Goal: Task Accomplishment & Management: Manage account settings

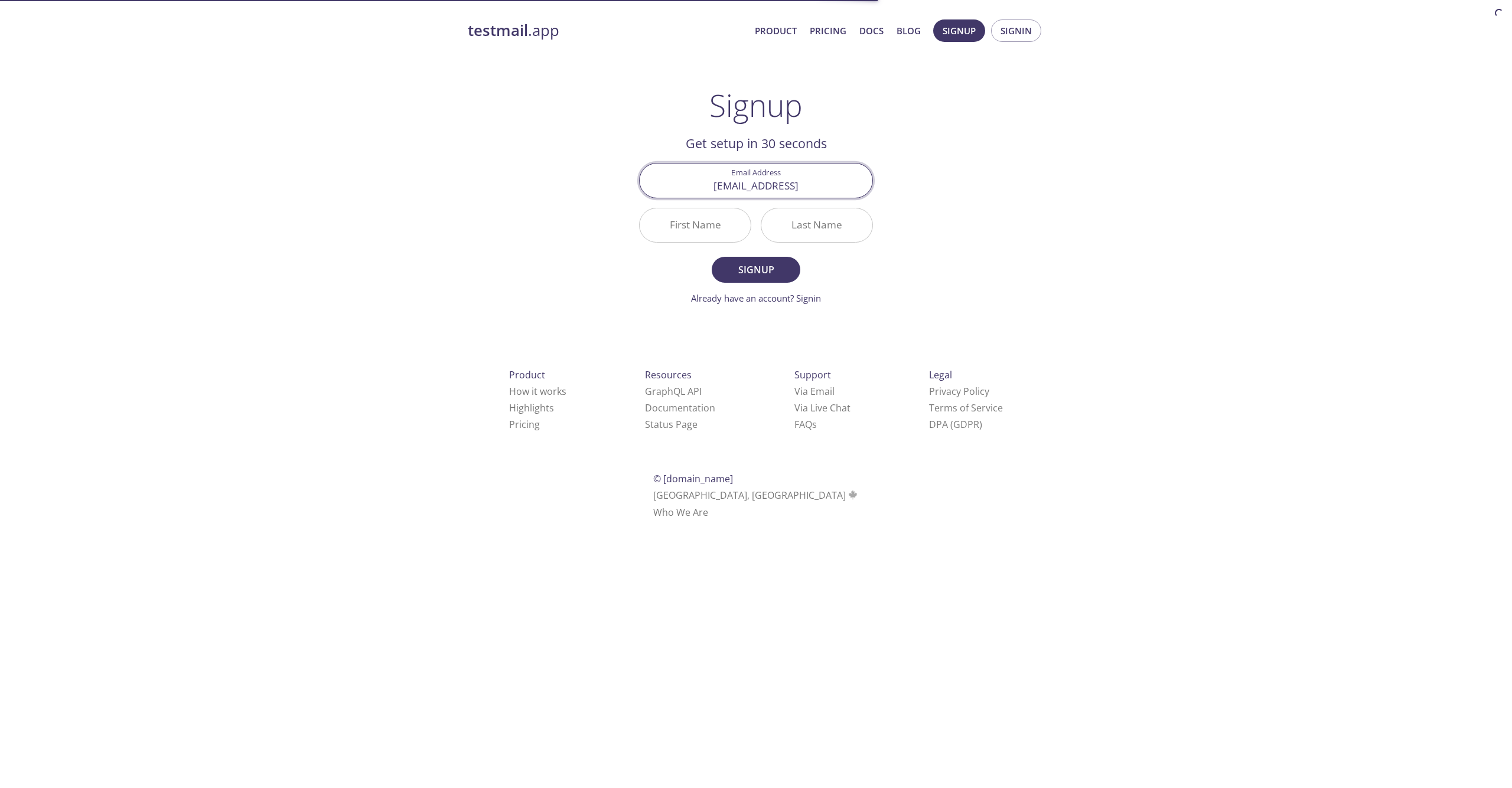
click at [717, 224] on input "First Name" at bounding box center [695, 225] width 111 height 34
type input "[PERSON_NAME]"
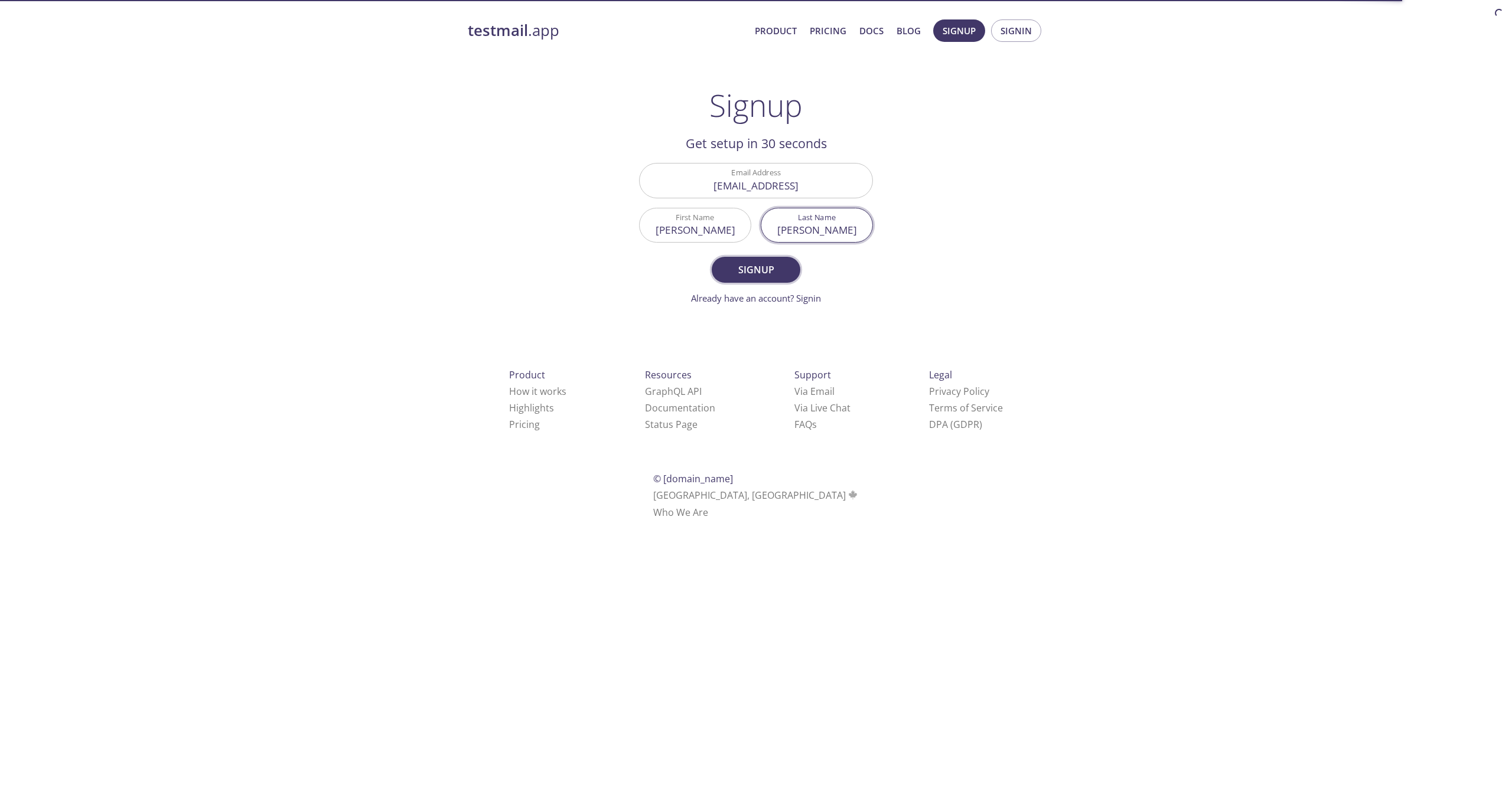
type input "[PERSON_NAME]"
click at [763, 272] on span "Signup" at bounding box center [756, 269] width 63 height 16
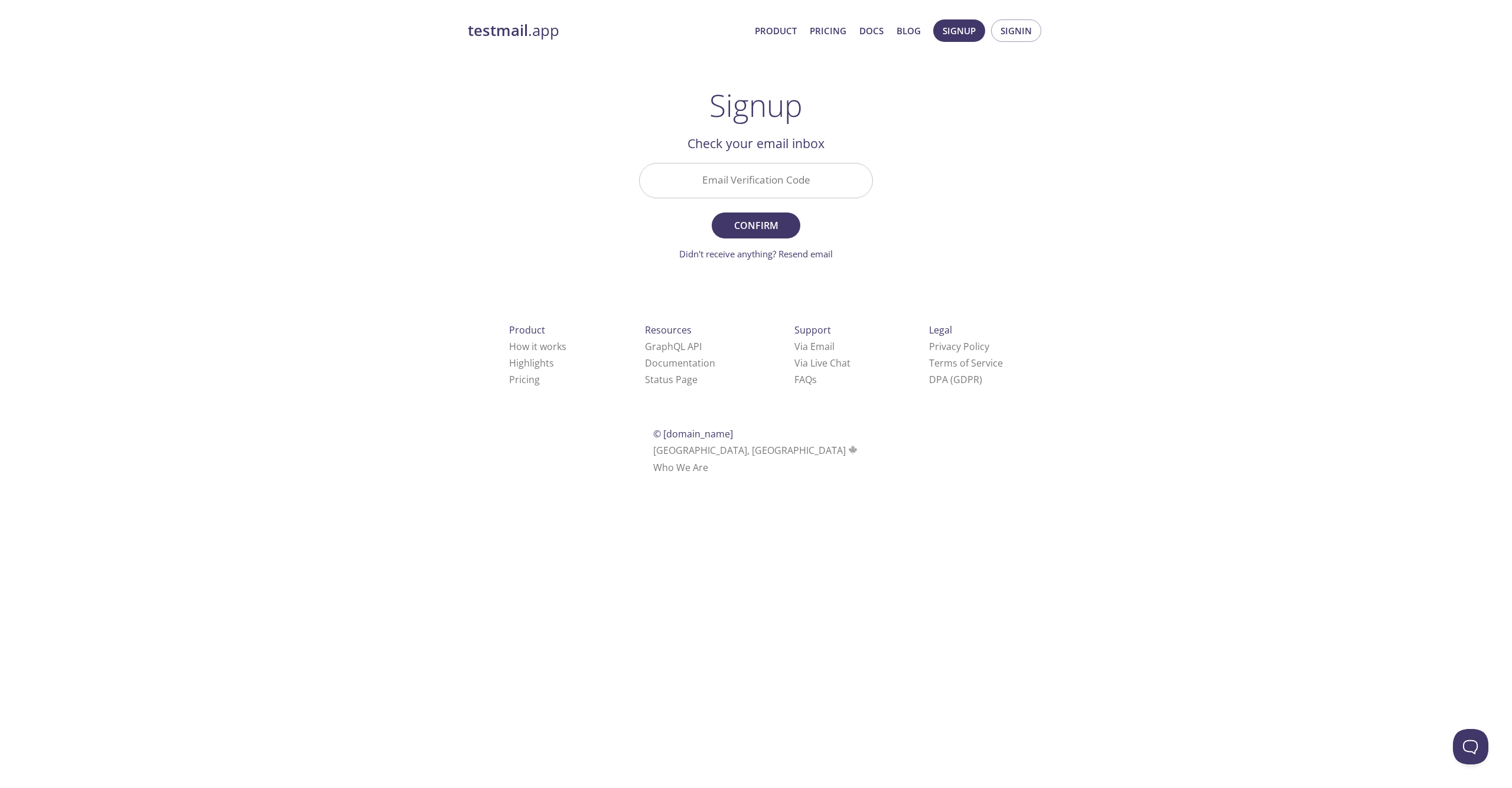
click at [737, 193] on input "Email Verification Code" at bounding box center [756, 180] width 233 height 34
paste input "SNUUBVT"
type input "SNUUBVT"
click at [760, 227] on span "Confirm" at bounding box center [756, 226] width 63 height 16
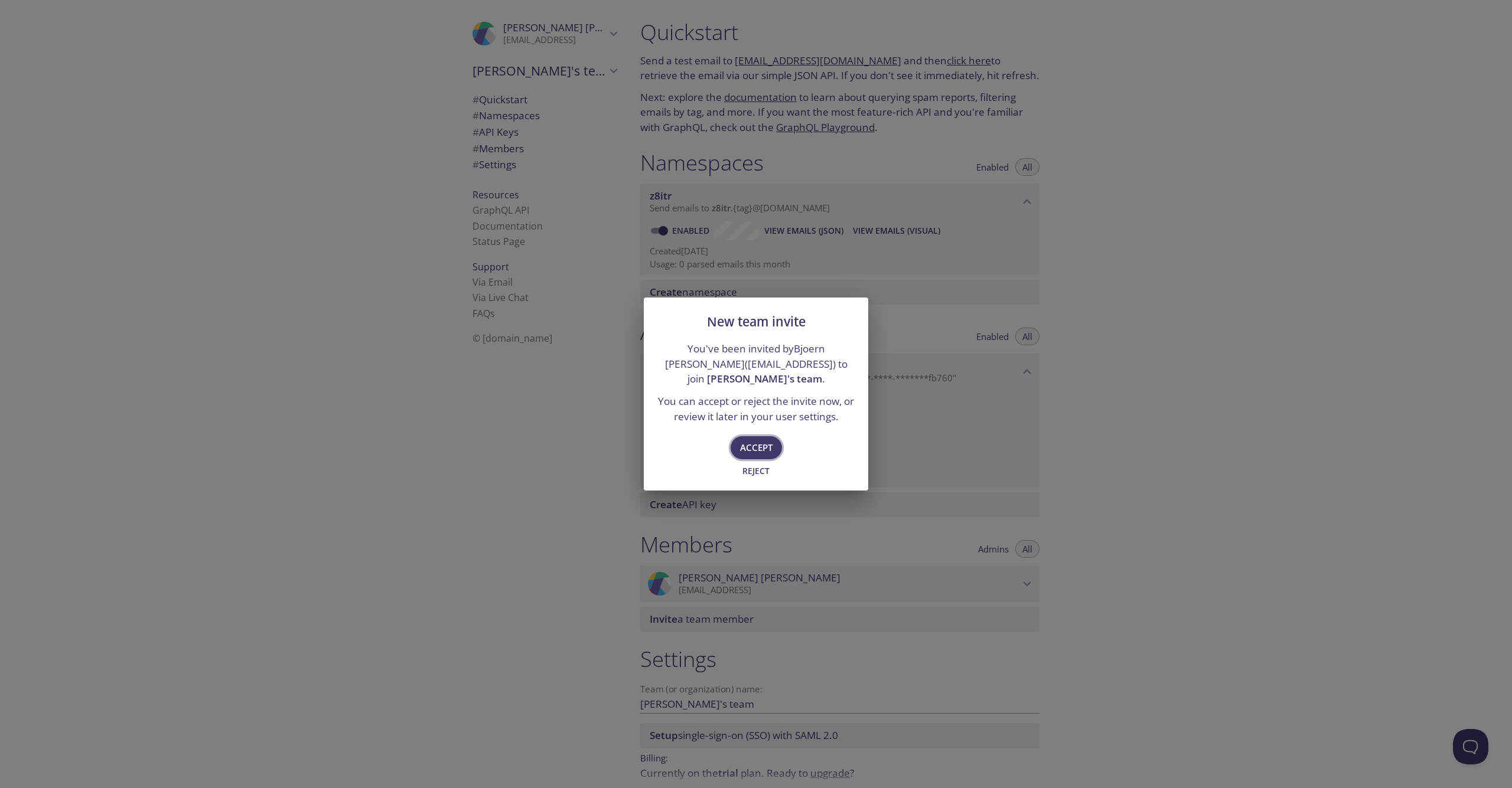
click at [760, 440] on span "Accept" at bounding box center [756, 447] width 33 height 15
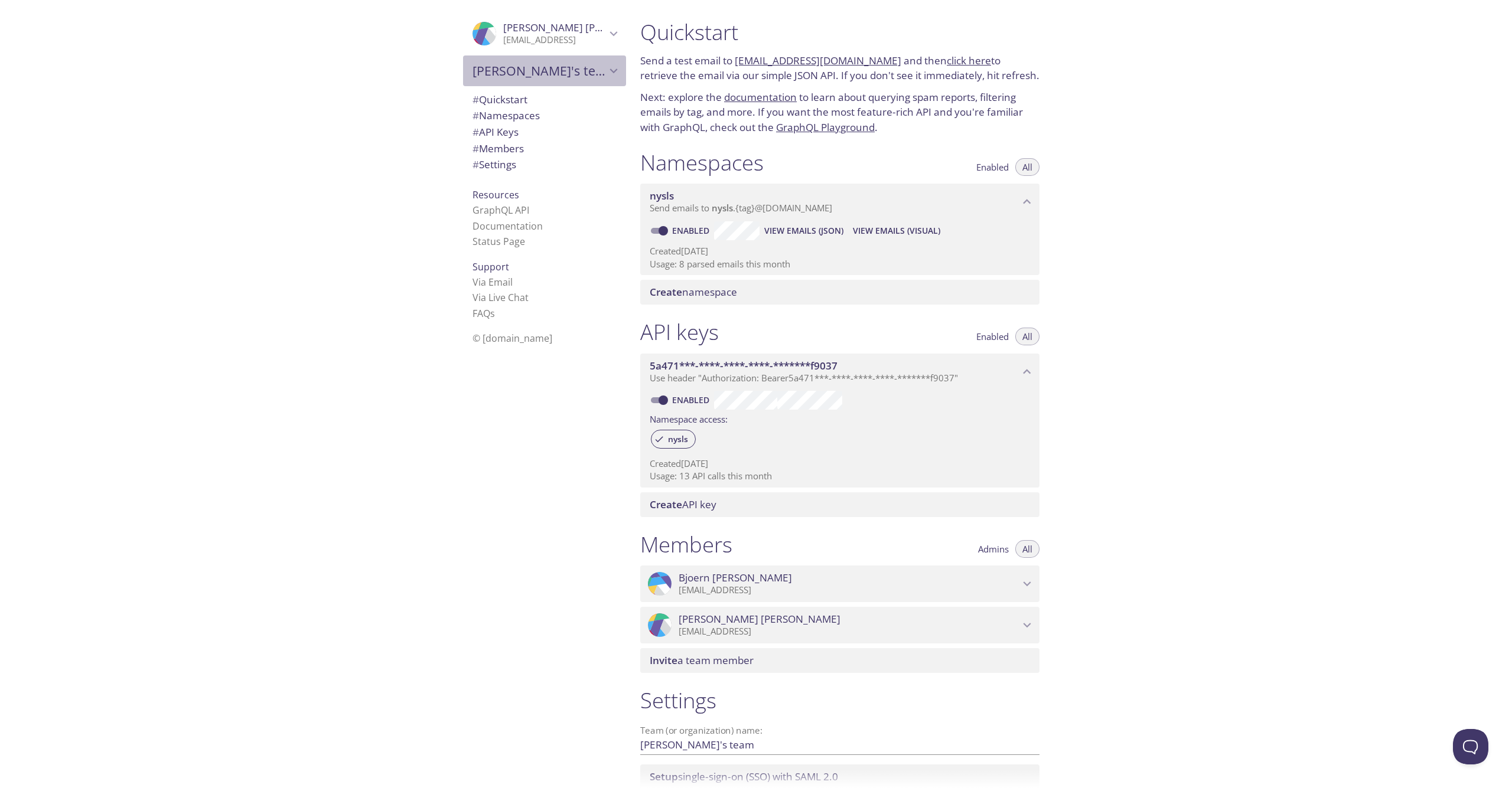
click at [606, 67] on icon "Bjoern's team" at bounding box center [613, 71] width 15 height 15
click at [511, 161] on span "# Settings" at bounding box center [544, 164] width 144 height 15
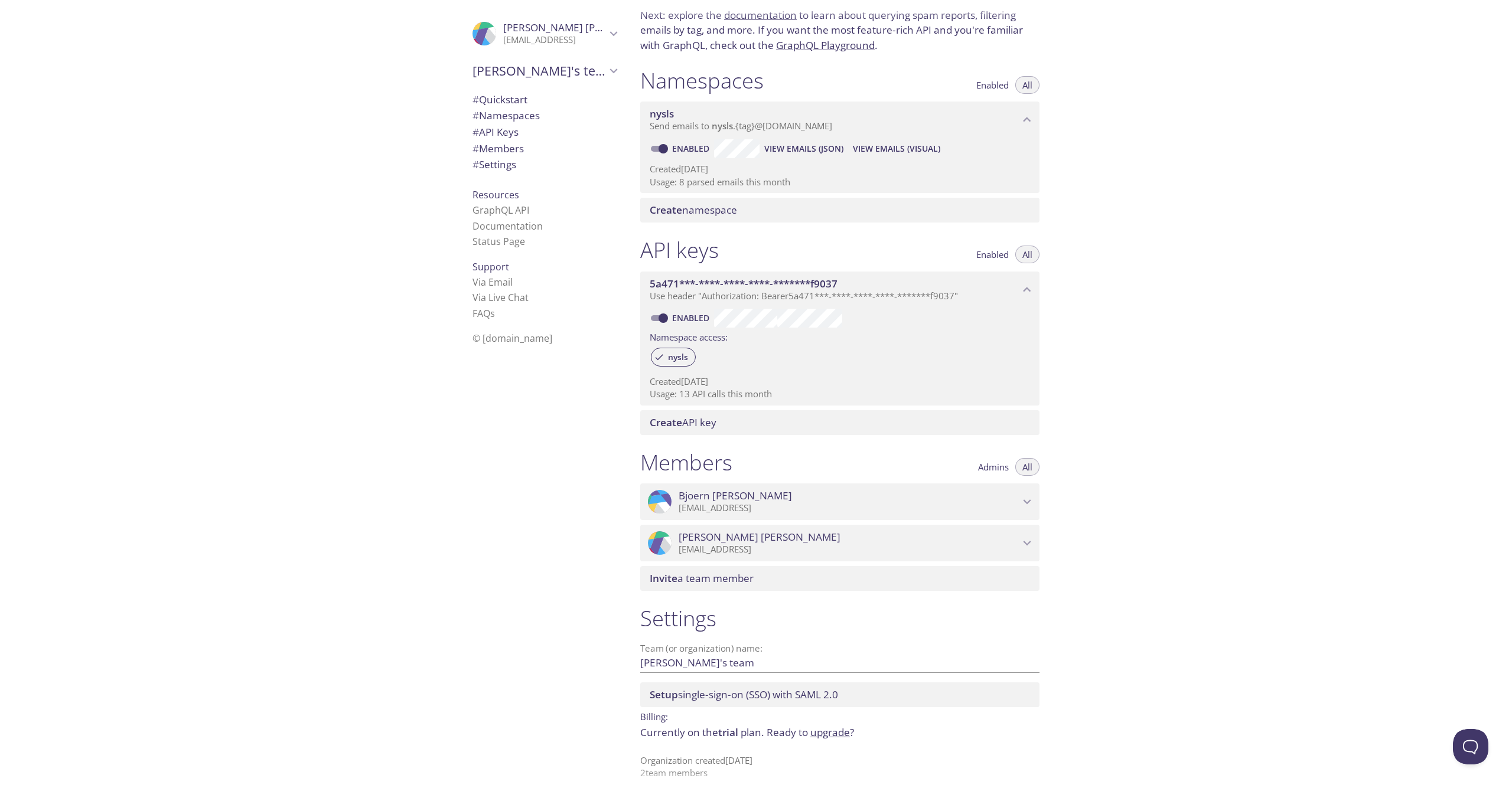
click at [1000, 467] on span "Admins" at bounding box center [993, 467] width 31 height 0
click at [1030, 467] on span "All" at bounding box center [1027, 467] width 10 height 0
click at [1029, 536] on icon "Nikolas Schriefer" at bounding box center [1027, 543] width 15 height 15
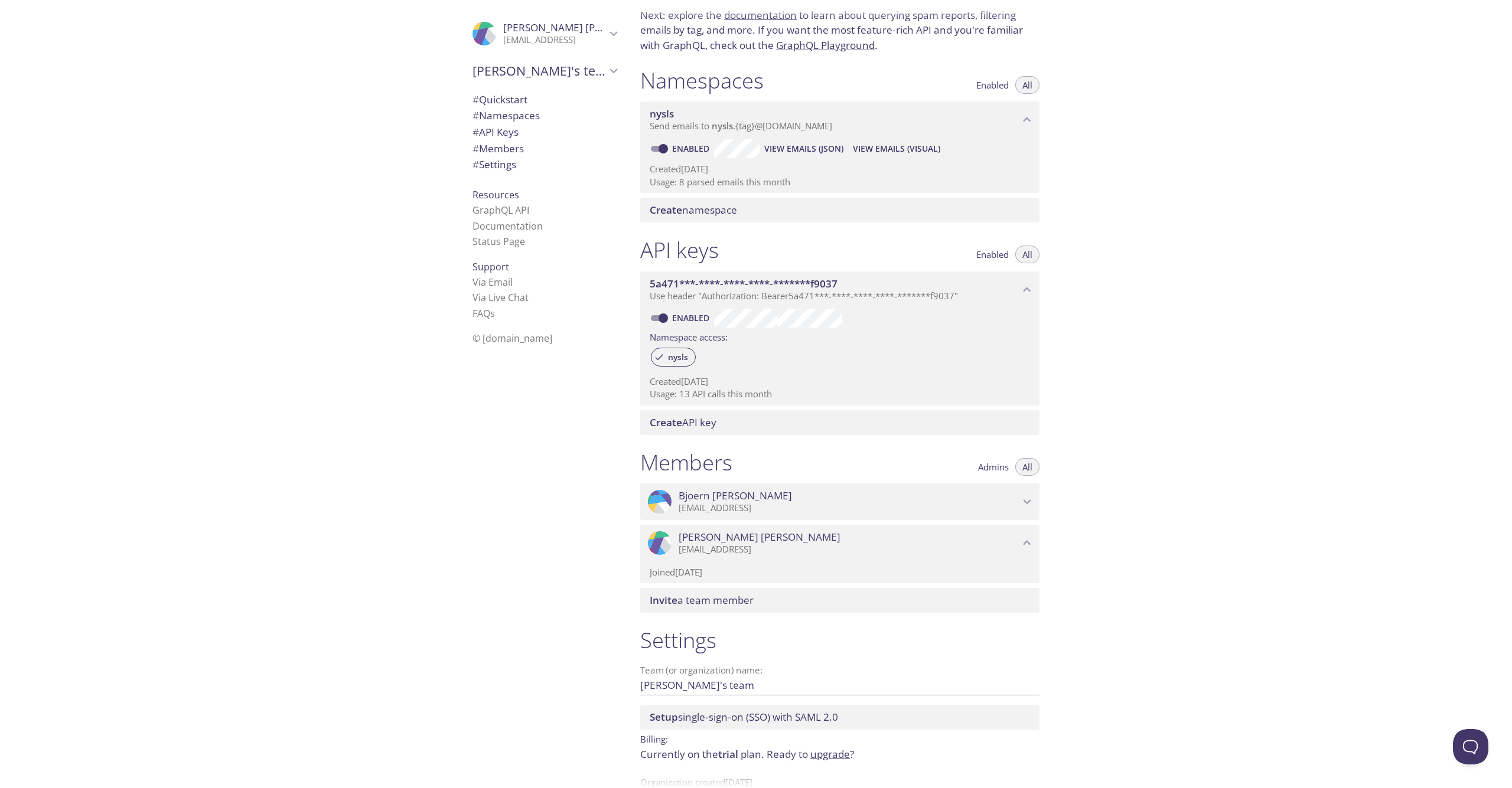
click at [1029, 536] on icon "Nikolas Schriefer" at bounding box center [1027, 543] width 15 height 15
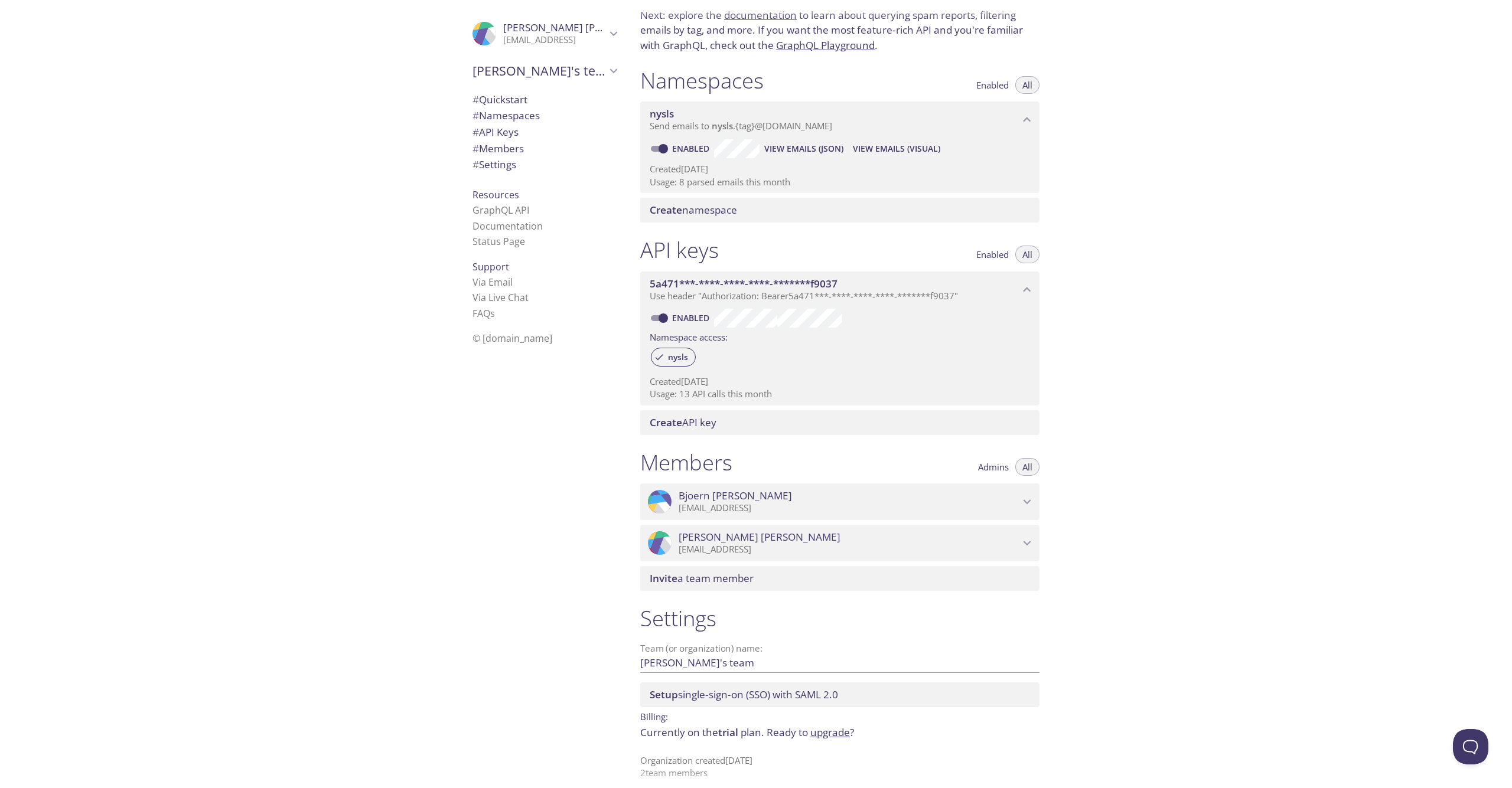
click at [1027, 498] on icon "Bjoern Heckel" at bounding box center [1027, 501] width 15 height 15
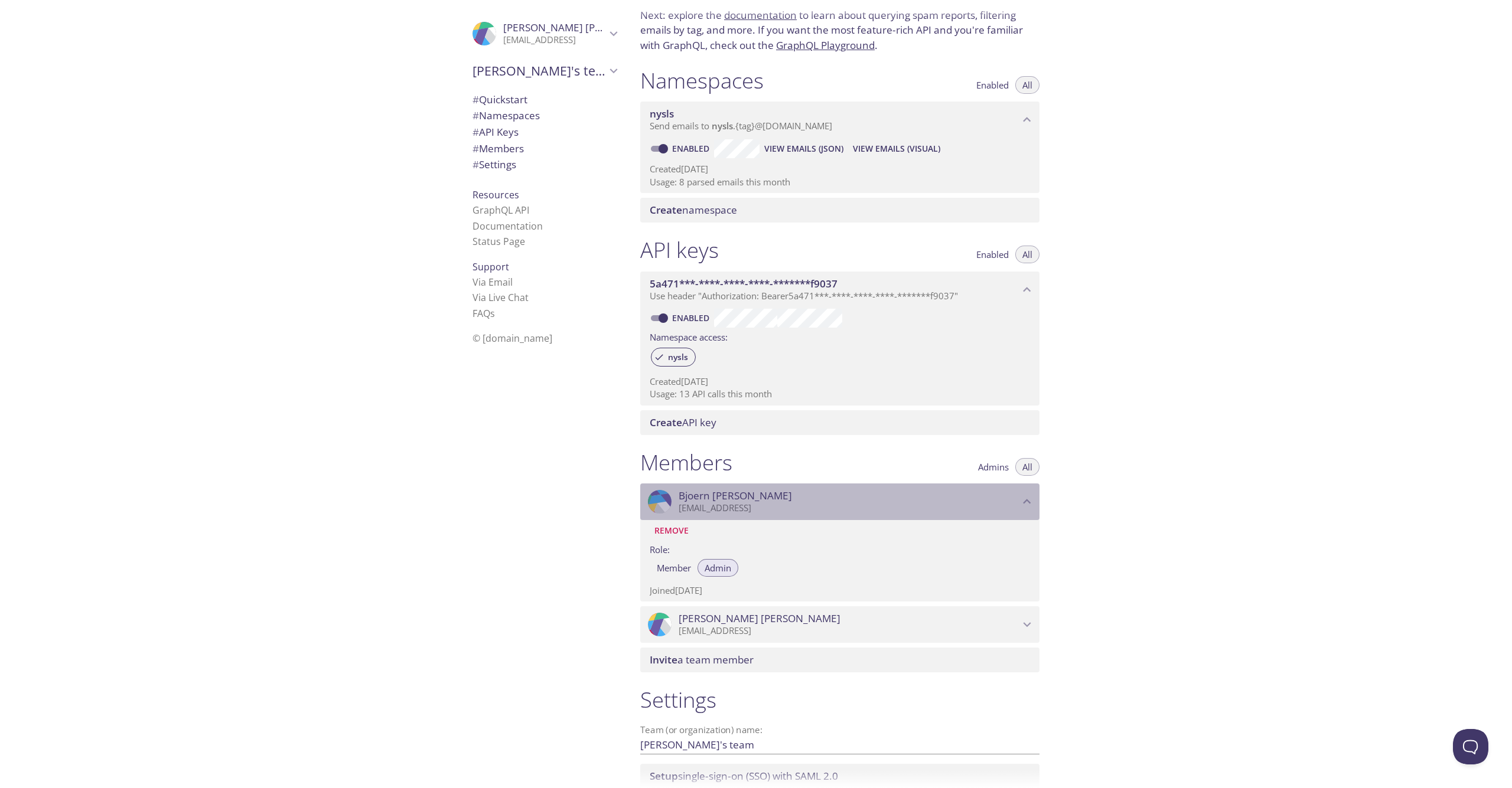
click at [1029, 497] on icon "Bjoern Heckel" at bounding box center [1027, 501] width 15 height 15
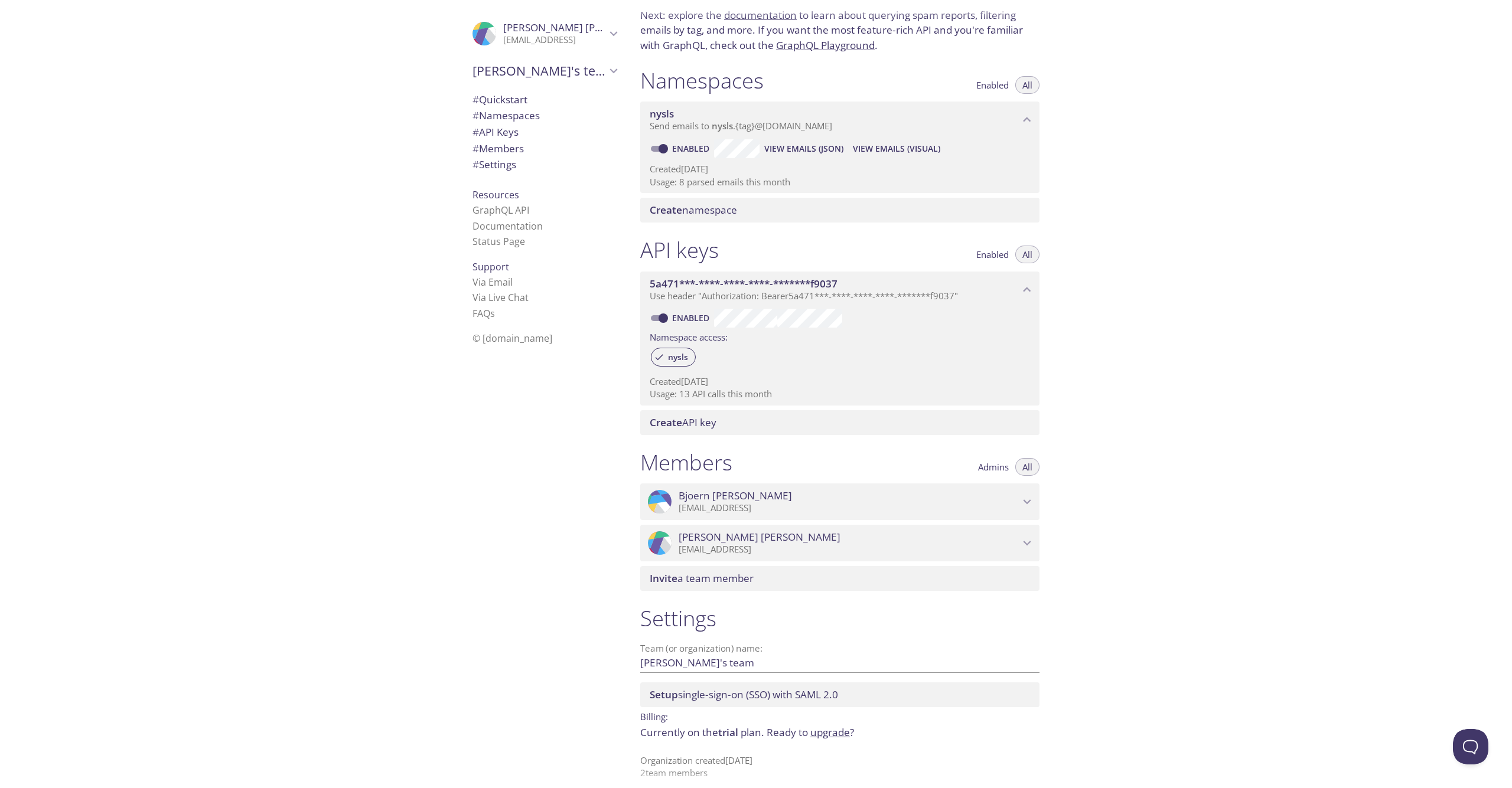
click at [1032, 536] on icon "Nikolas Schriefer" at bounding box center [1027, 543] width 15 height 15
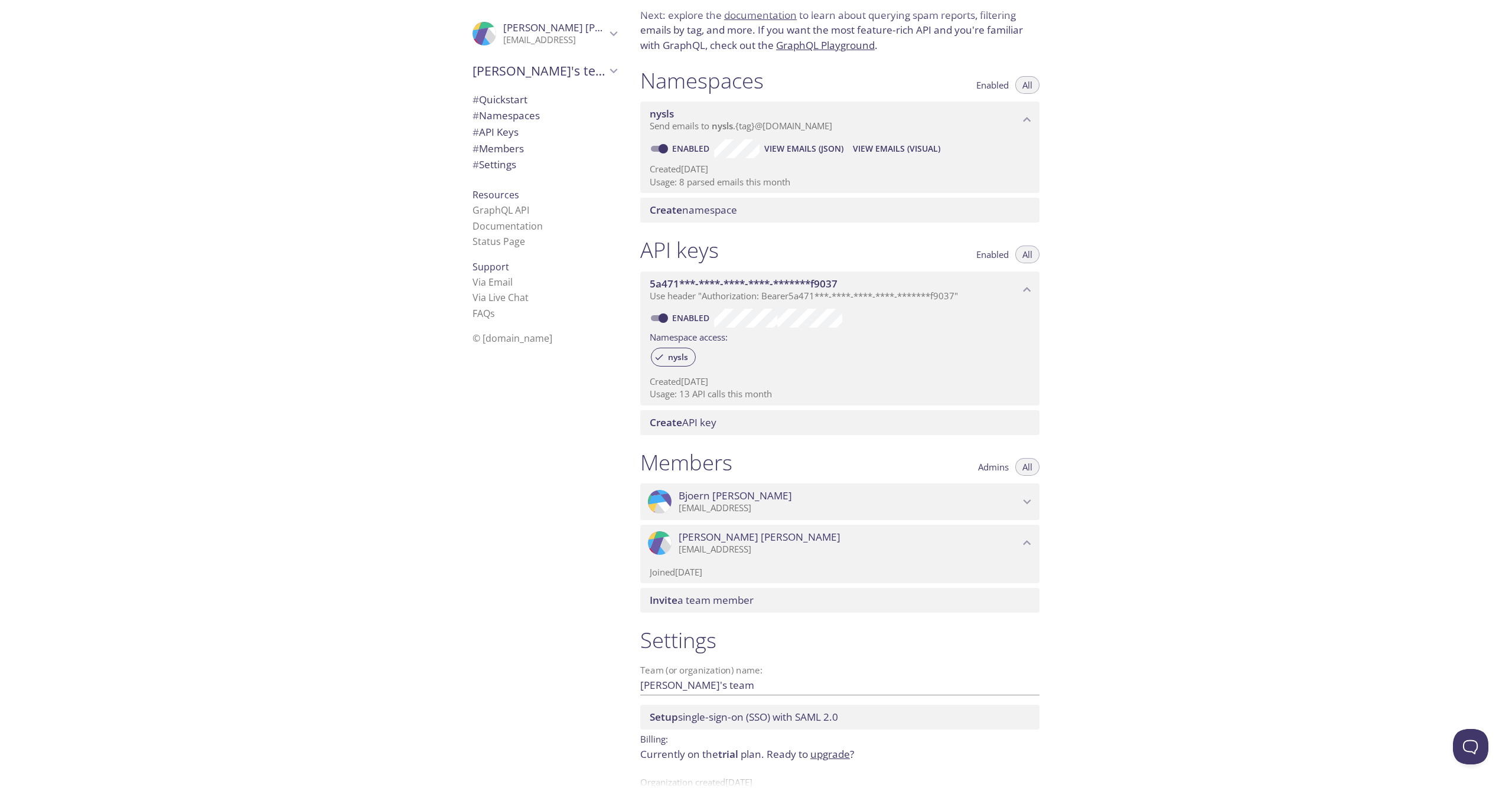
click at [1031, 536] on icon "Nikolas Schriefer" at bounding box center [1027, 543] width 15 height 15
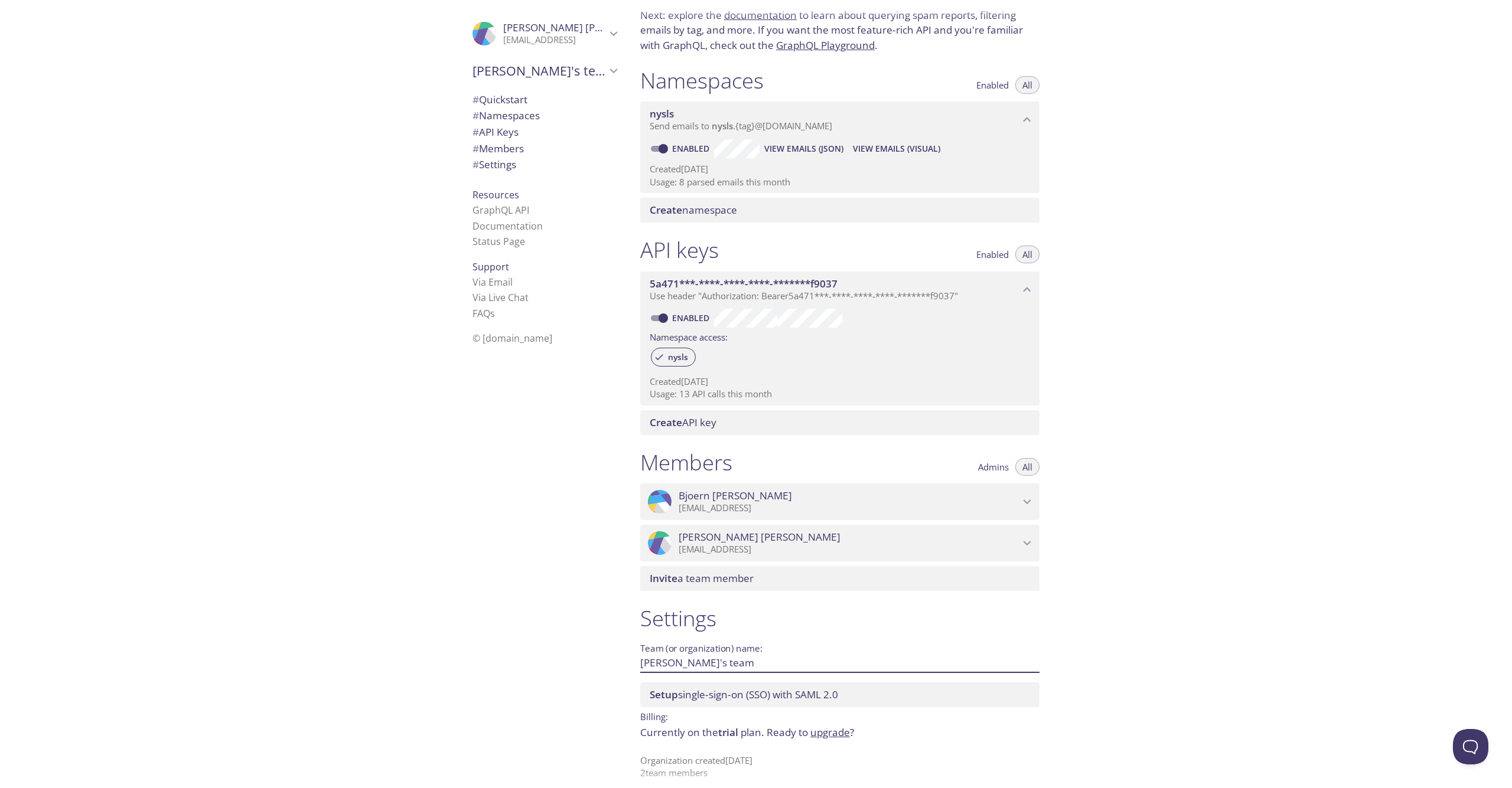
click at [697, 655] on input "[PERSON_NAME]'s team" at bounding box center [821, 663] width 362 height 19
type input "Zelara"
click at [1018, 656] on span "Save" at bounding box center [1020, 663] width 32 height 15
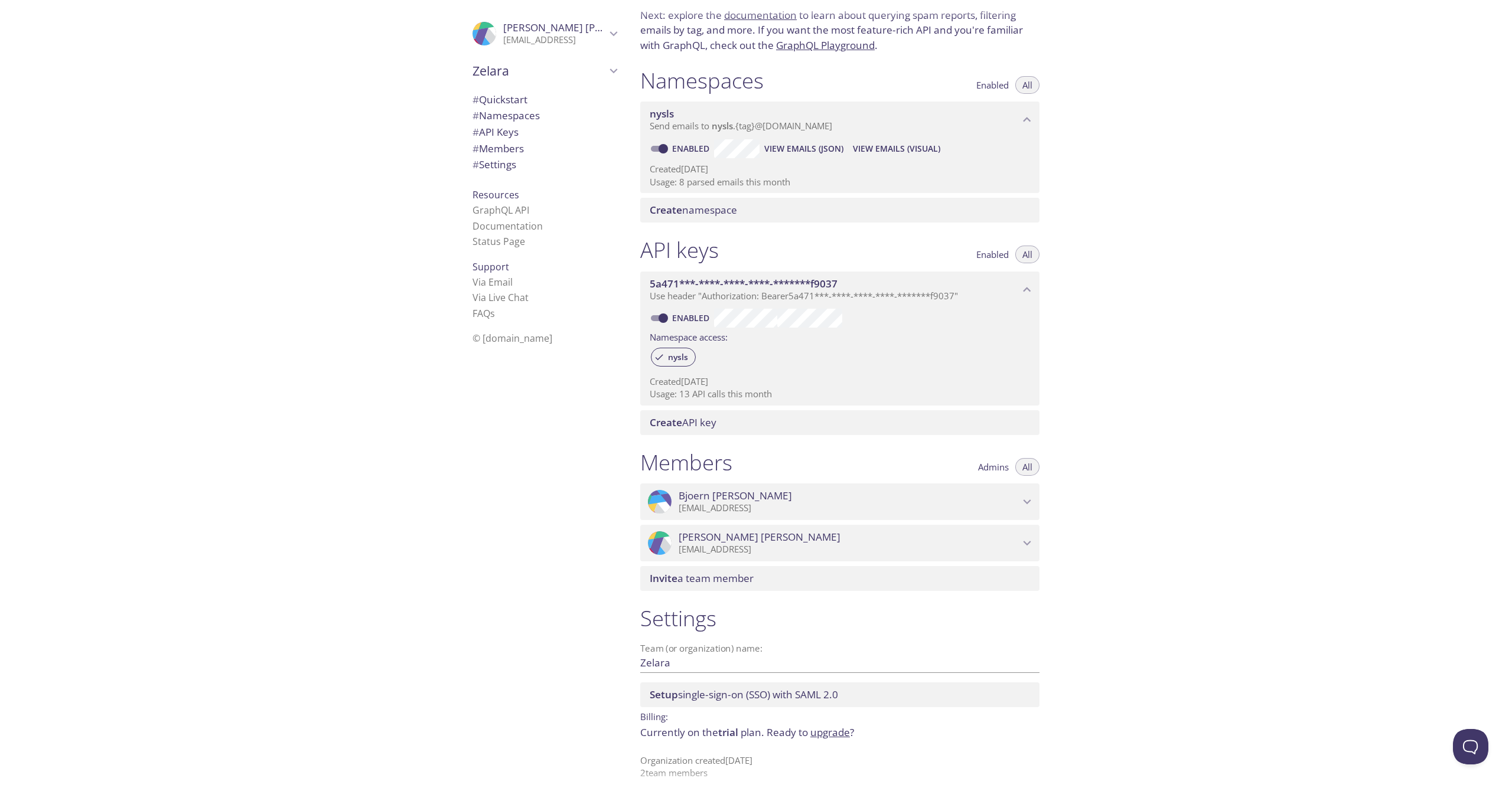
click at [1108, 568] on div "Quickstart Send a test email to [EMAIL_ADDRESS][DOMAIN_NAME] and then click her…" at bounding box center [1071, 394] width 882 height 788
click at [836, 725] on link "upgrade" at bounding box center [830, 732] width 40 height 14
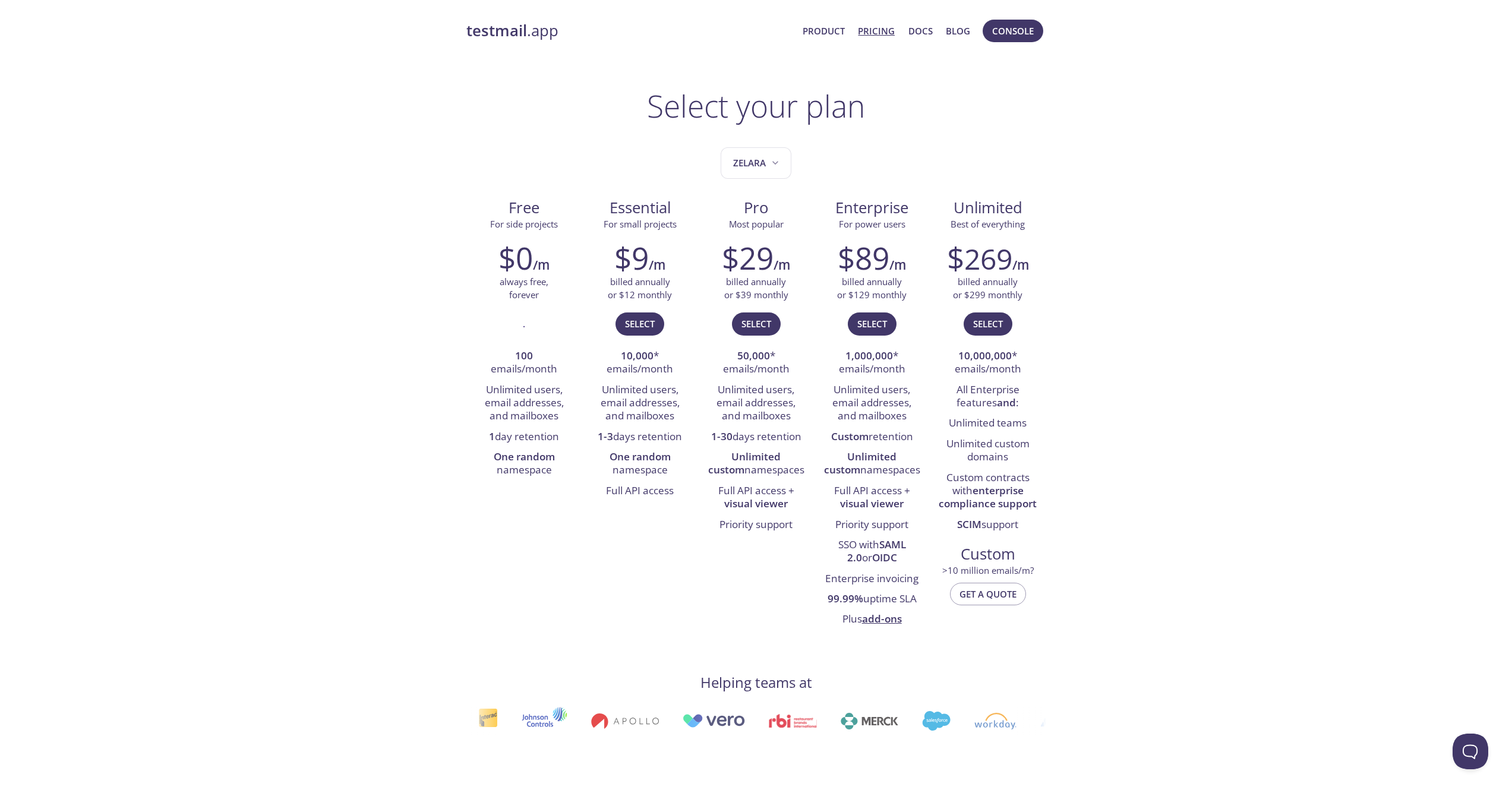
click at [1169, 233] on div "testmail .app Product Pricing Docs Blog Console Select your plan Zelara Free Fo…" at bounding box center [756, 807] width 1512 height 1591
